Goal: Find specific page/section: Find specific page/section

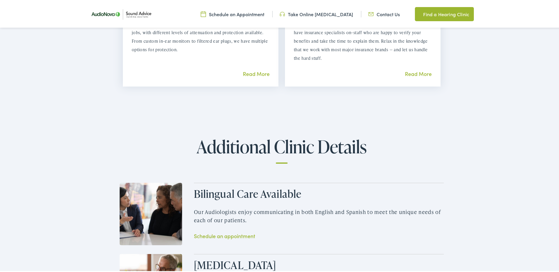
scroll to position [737, 0]
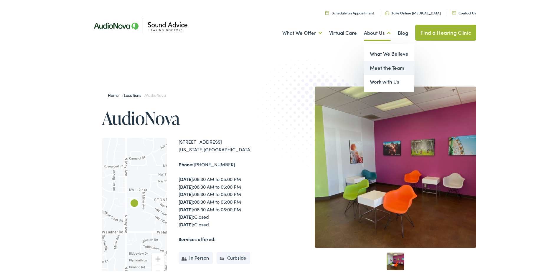
click at [384, 69] on link "Meet the Team" at bounding box center [389, 67] width 50 height 14
